Goal: Task Accomplishment & Management: Manage account settings

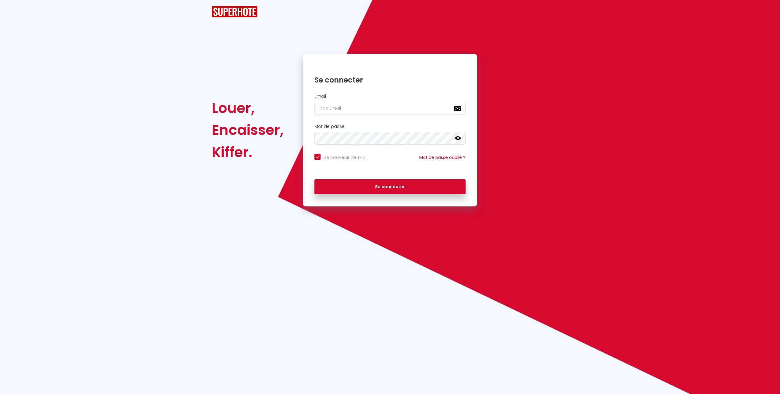
checkbox input "true"
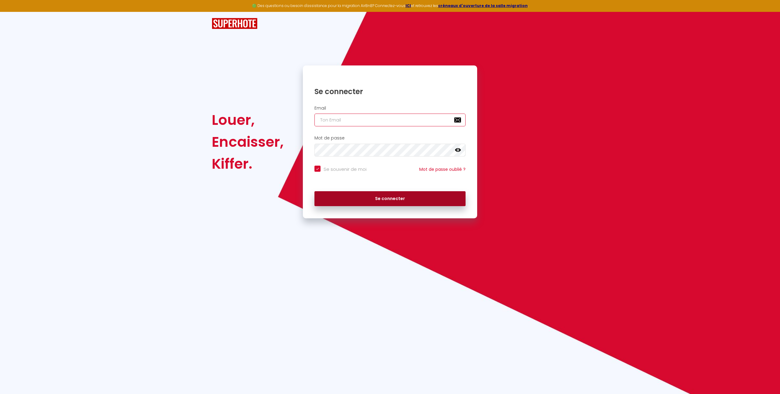
type input "[EMAIL_ADDRESS][PERSON_NAME][DOMAIN_NAME]"
click at [393, 200] on button "Se connecter" at bounding box center [389, 198] width 151 height 15
checkbox input "true"
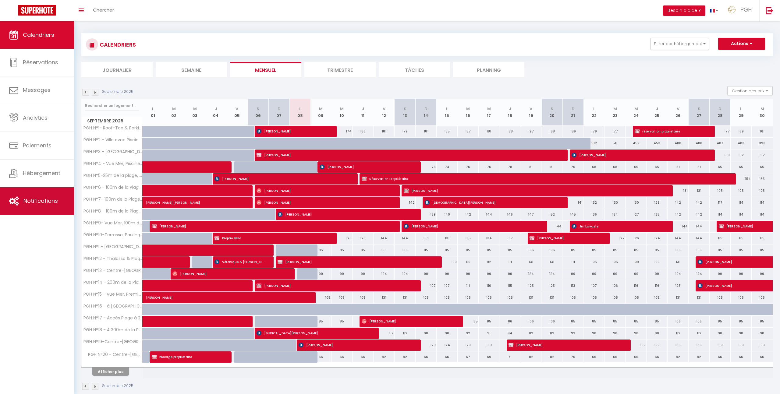
scroll to position [2, 0]
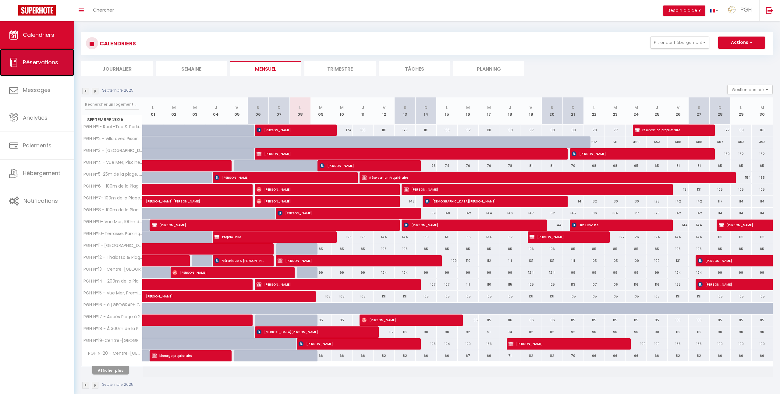
click at [43, 64] on span "Réservations" at bounding box center [40, 62] width 35 height 8
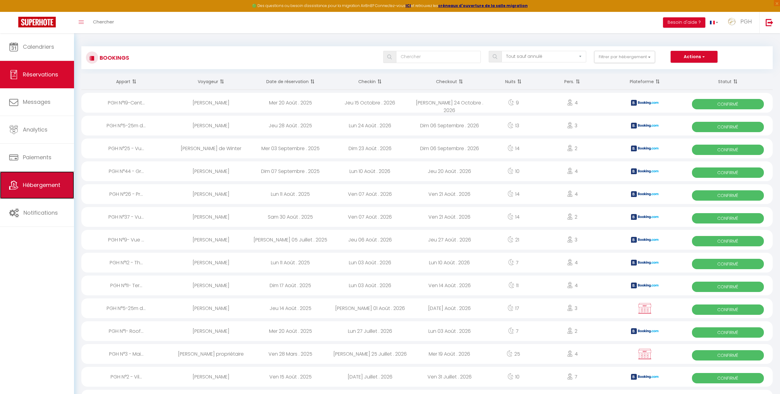
click at [33, 186] on span "Hébergement" at bounding box center [41, 185] width 37 height 8
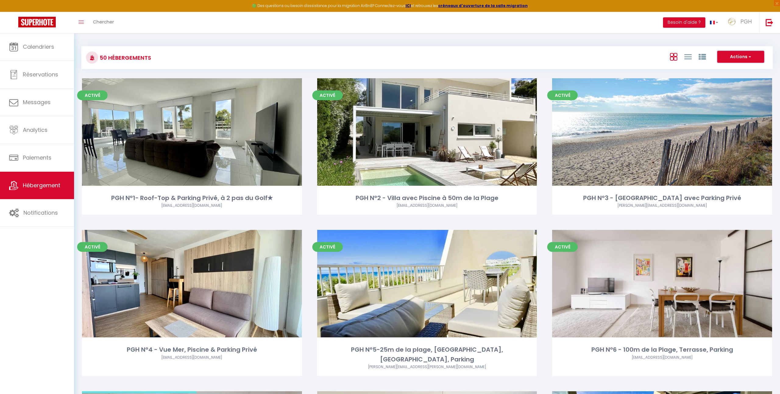
click at [739, 60] on button "Actions" at bounding box center [740, 57] width 47 height 12
click at [83, 19] on link "Toggle menubar" at bounding box center [81, 22] width 14 height 21
click at [747, 21] on span "PGH" at bounding box center [745, 22] width 11 height 8
click at [735, 39] on link "Paramètres" at bounding box center [734, 42] width 45 height 10
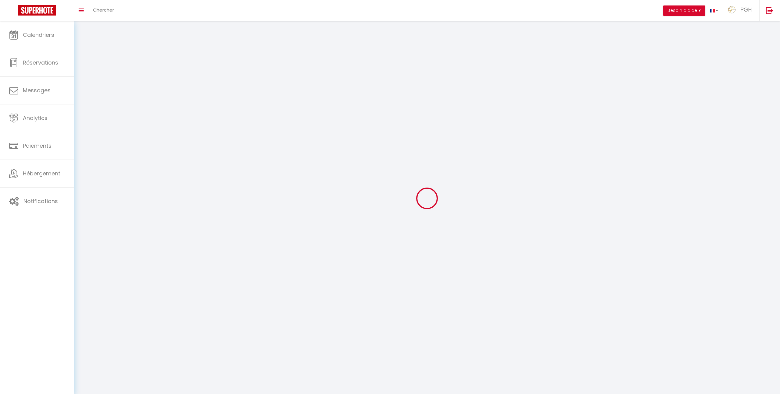
type input "PGH"
type input "Conciergerie"
type input "0648295153"
type input "[STREET_ADDRESS]"
type input "34280"
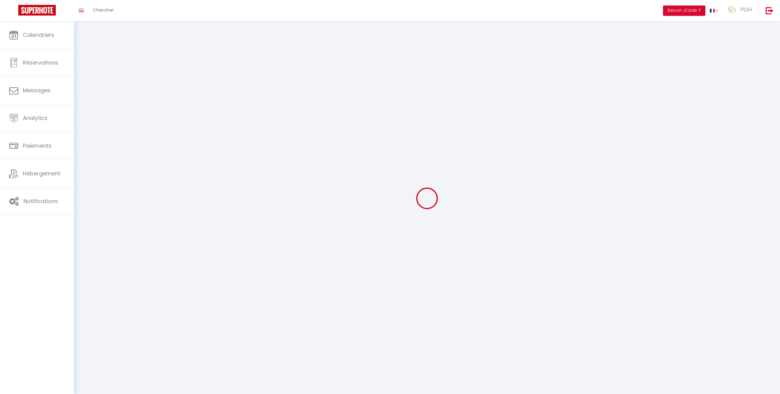
type input "La Grande Motte"
type input "R7tjTYzGPhYkZ14eJ9JxObiBm"
type input "1ZvqkxNiTmyfx4A7snPqoV0NQ"
type input "[URL][DOMAIN_NAME]"
select select "28"
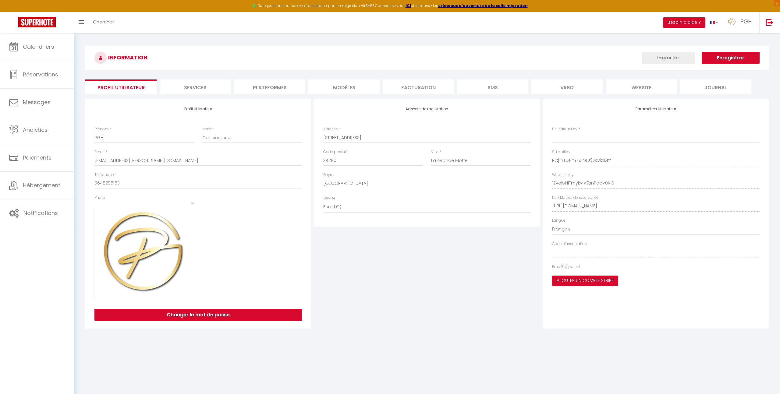
type input "R7tjTYzGPhYkZ14eJ9JxObiBm"
type input "1ZvqkxNiTmyfx4A7snPqoV0NQ"
type input "[URL][DOMAIN_NAME]"
select select "fr"
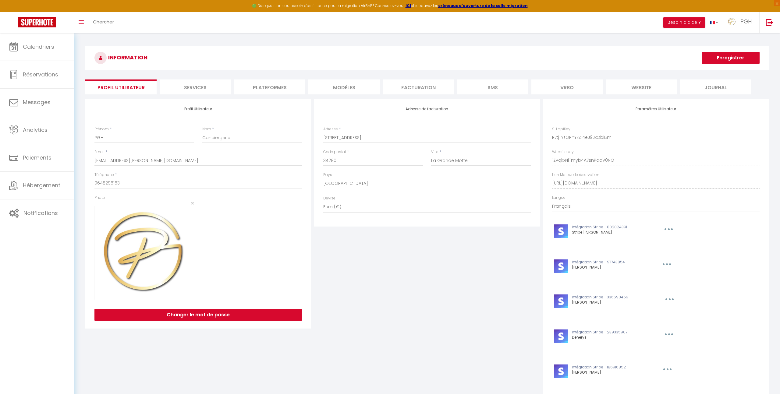
click at [651, 90] on li "website" at bounding box center [641, 87] width 71 height 15
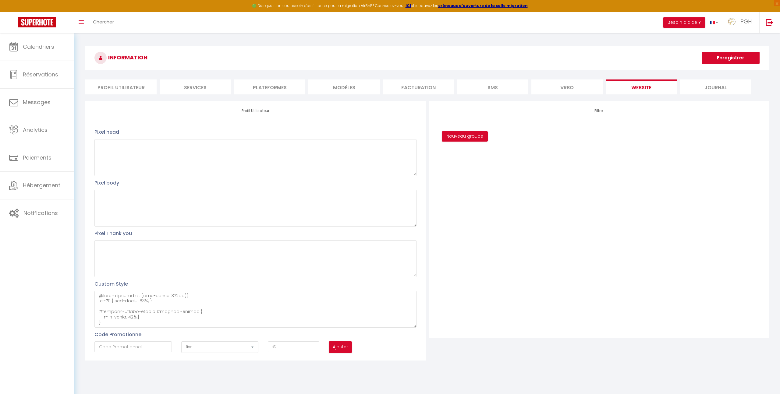
scroll to position [33, 0]
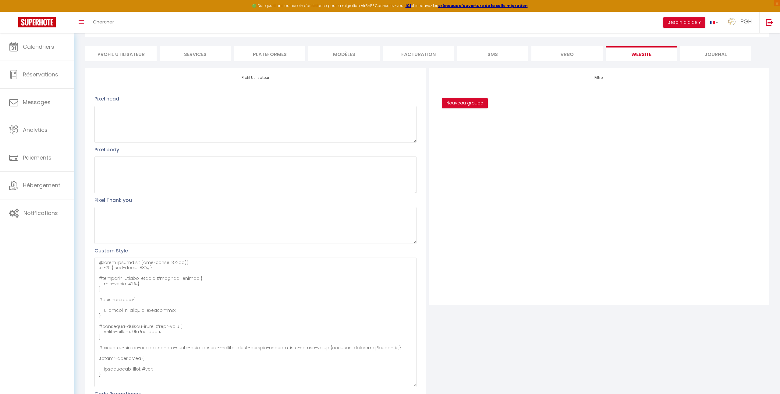
drag, startPoint x: 414, startPoint y: 293, endPoint x: 420, endPoint y: 330, distance: 37.7
click at [428, 385] on div "Profil Utilisateur Pixel head Pixel body Pixel Thank you Custom Style Code Prom…" at bounding box center [427, 244] width 686 height 352
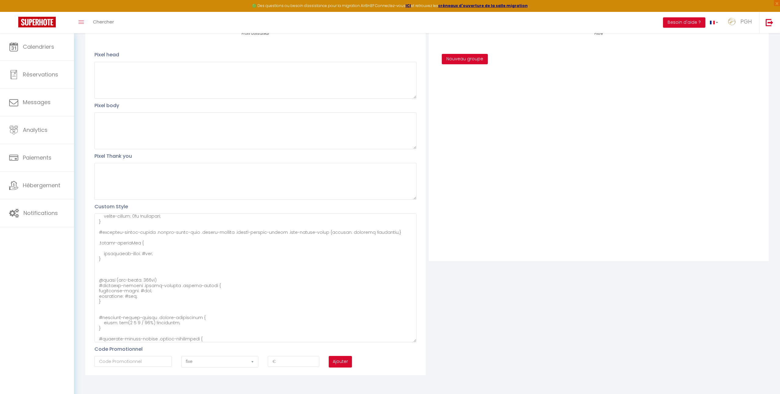
scroll to position [184, 0]
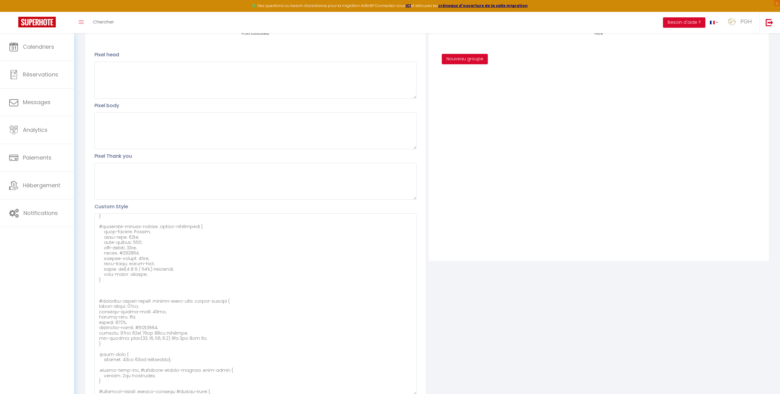
drag, startPoint x: 414, startPoint y: 341, endPoint x: 398, endPoint y: 339, distance: 15.4
click at [405, 393] on textarea at bounding box center [255, 305] width 322 height 182
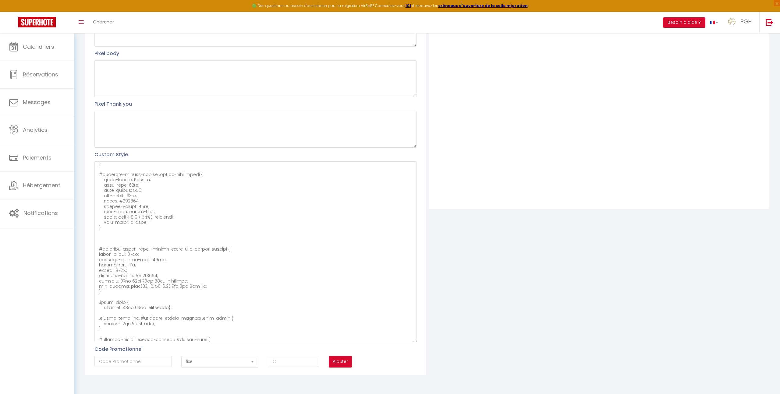
scroll to position [262, 0]
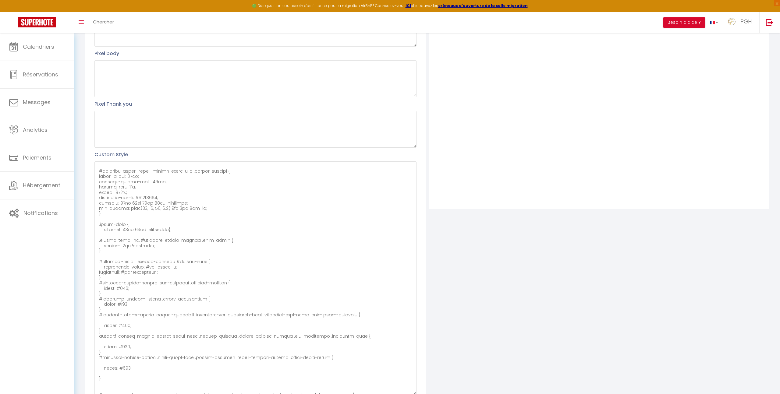
drag, startPoint x: 414, startPoint y: 341, endPoint x: 380, endPoint y: 292, distance: 59.1
click at [407, 394] on textarea at bounding box center [255, 278] width 322 height 234
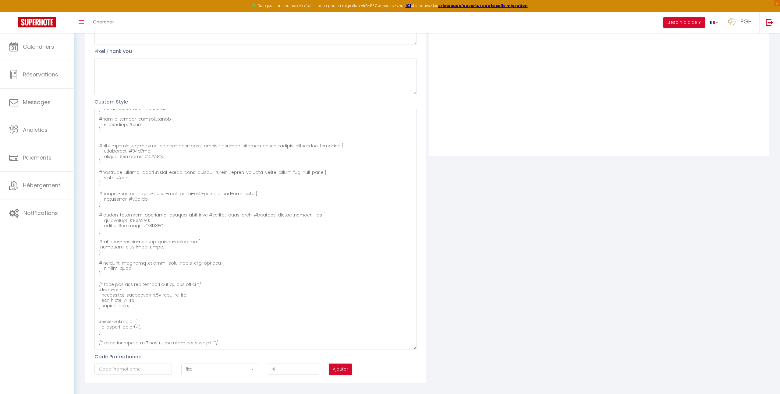
scroll to position [1359, 0]
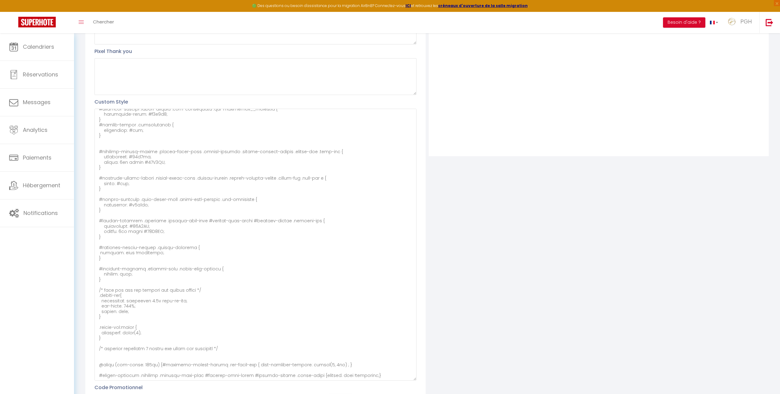
drag, startPoint x: 414, startPoint y: 341, endPoint x: 413, endPoint y: 380, distance: 38.7
click at [413, 380] on textarea at bounding box center [255, 245] width 322 height 272
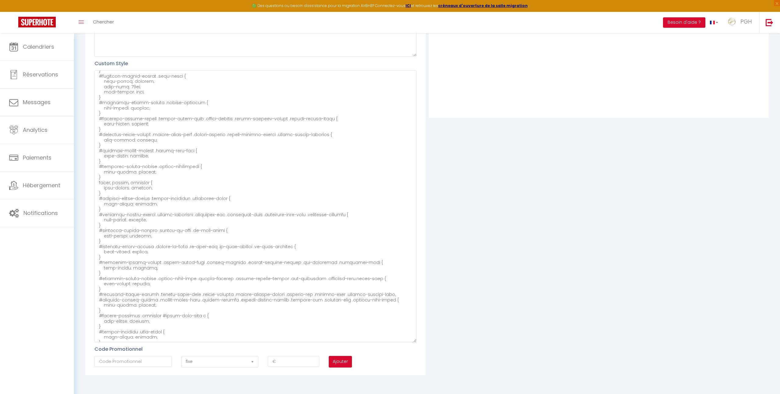
scroll to position [0, 0]
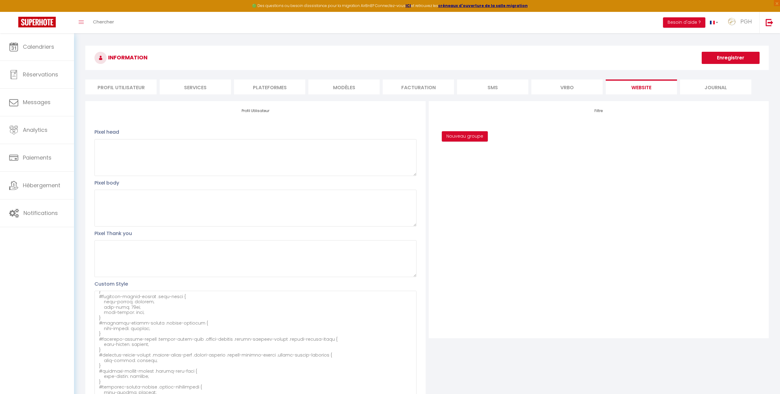
click at [282, 88] on li "Plateformes" at bounding box center [269, 87] width 71 height 15
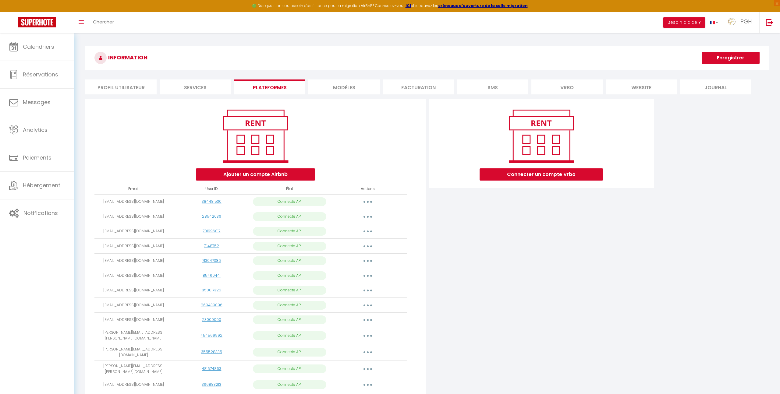
click at [335, 87] on li "MODÈLES" at bounding box center [343, 87] width 71 height 15
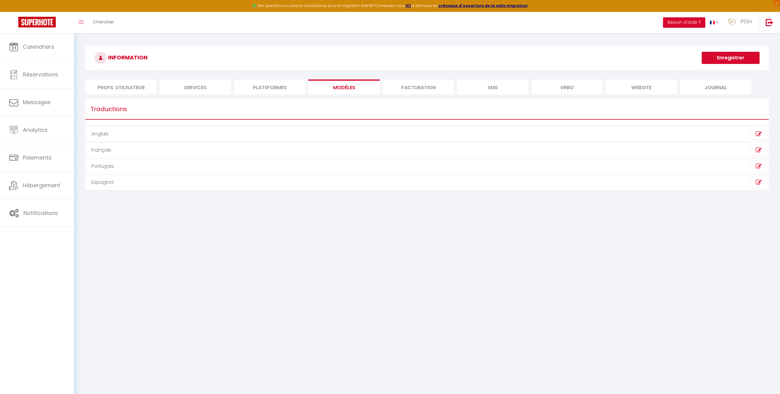
click at [414, 87] on li "Facturation" at bounding box center [418, 87] width 71 height 15
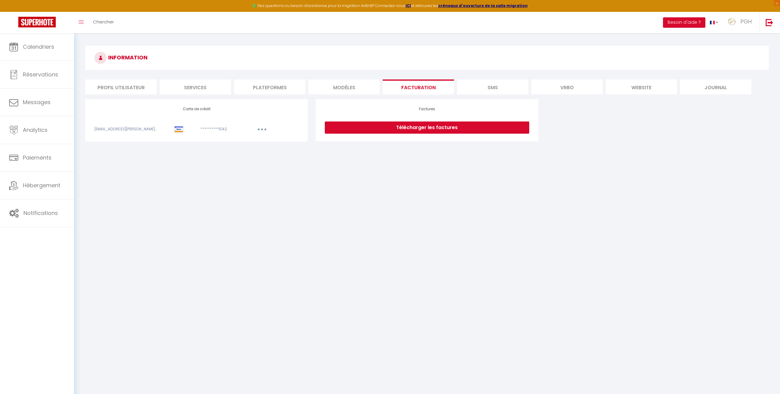
click at [506, 89] on li "SMS" at bounding box center [492, 87] width 71 height 15
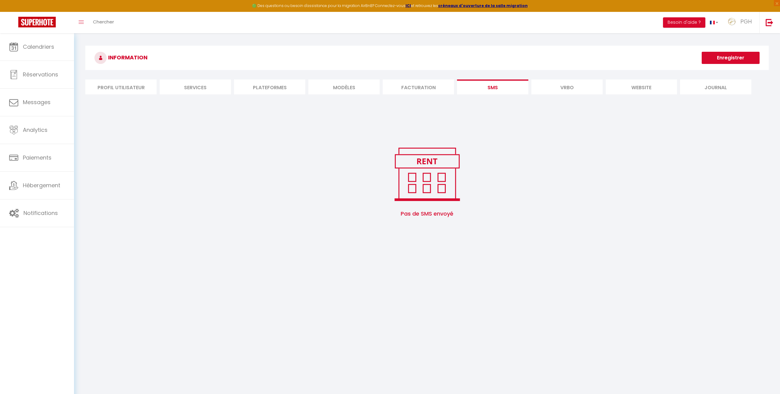
click at [555, 90] on li "Vrbo" at bounding box center [566, 87] width 71 height 15
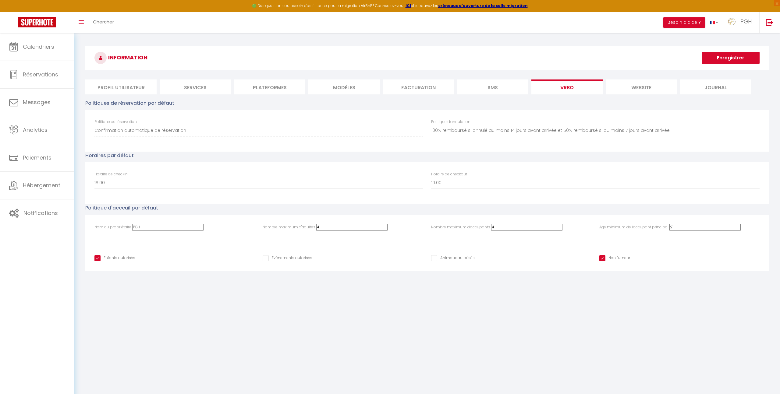
click at [635, 88] on li "website" at bounding box center [641, 87] width 71 height 15
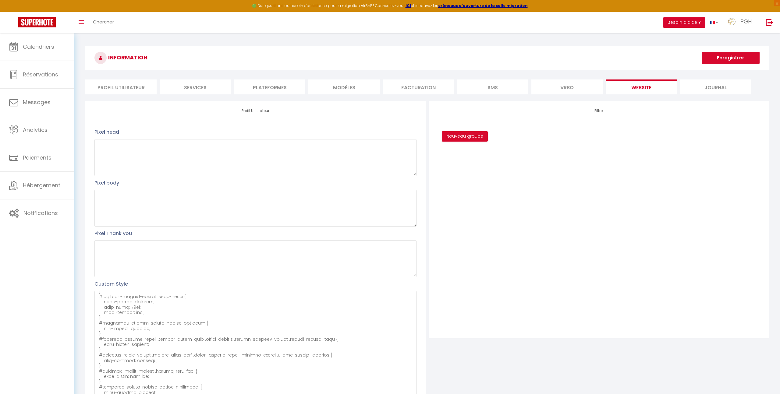
click at [692, 21] on button "Besoin d'aide ?" at bounding box center [684, 22] width 42 height 10
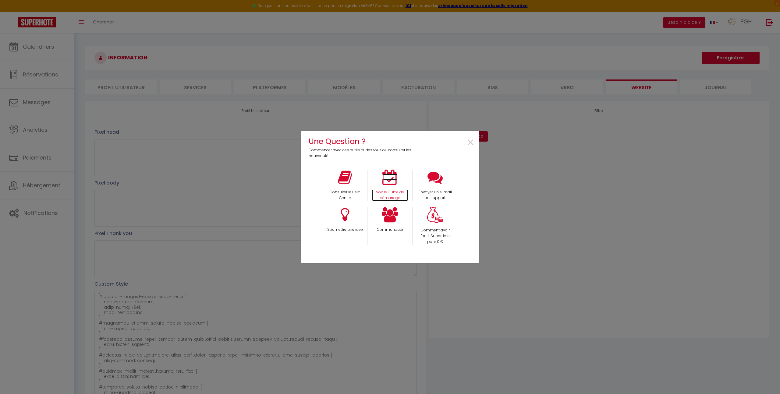
click at [397, 183] on icon at bounding box center [389, 177] width 15 height 15
click at [472, 143] on span "×" at bounding box center [470, 142] width 8 height 19
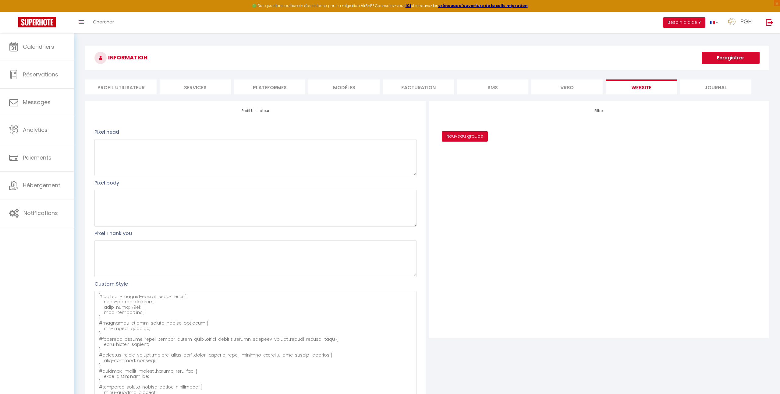
click at [634, 87] on li "website" at bounding box center [641, 87] width 71 height 15
click at [131, 90] on li "Profil Utilisateur" at bounding box center [120, 87] width 71 height 15
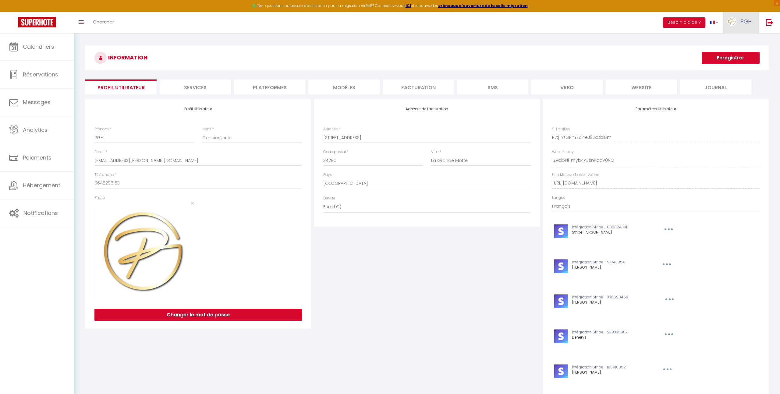
click at [731, 23] on img at bounding box center [731, 21] width 9 height 9
click at [776, 3] on span "×" at bounding box center [777, 3] width 6 height 6
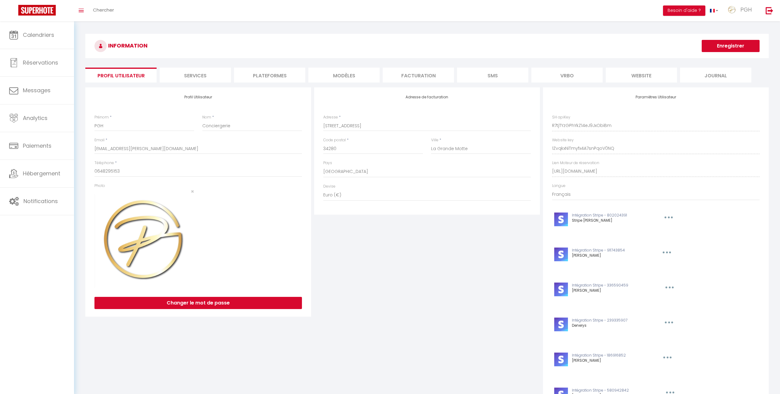
click at [634, 73] on li "website" at bounding box center [641, 75] width 71 height 15
